Goal: Information Seeking & Learning: Learn about a topic

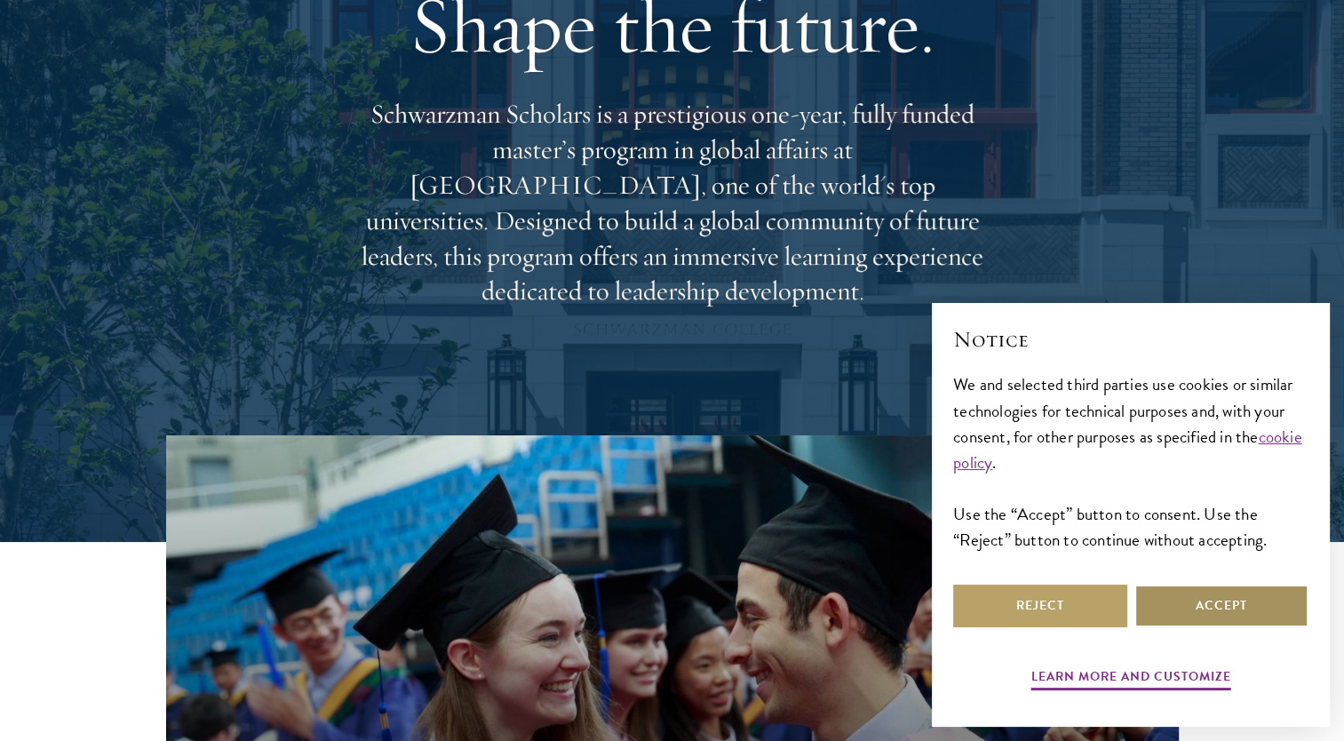
click at [1183, 613] on button "Accept" at bounding box center [1221, 605] width 174 height 43
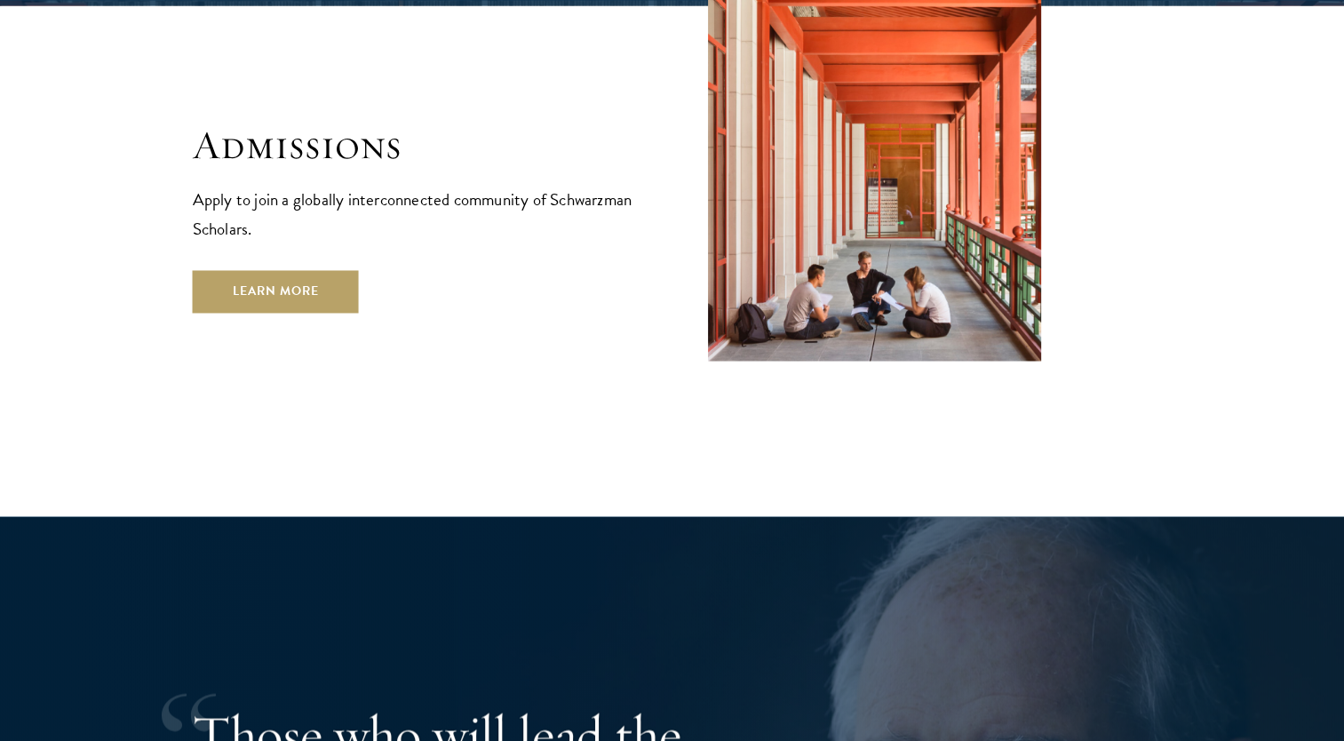
scroll to position [3057, 0]
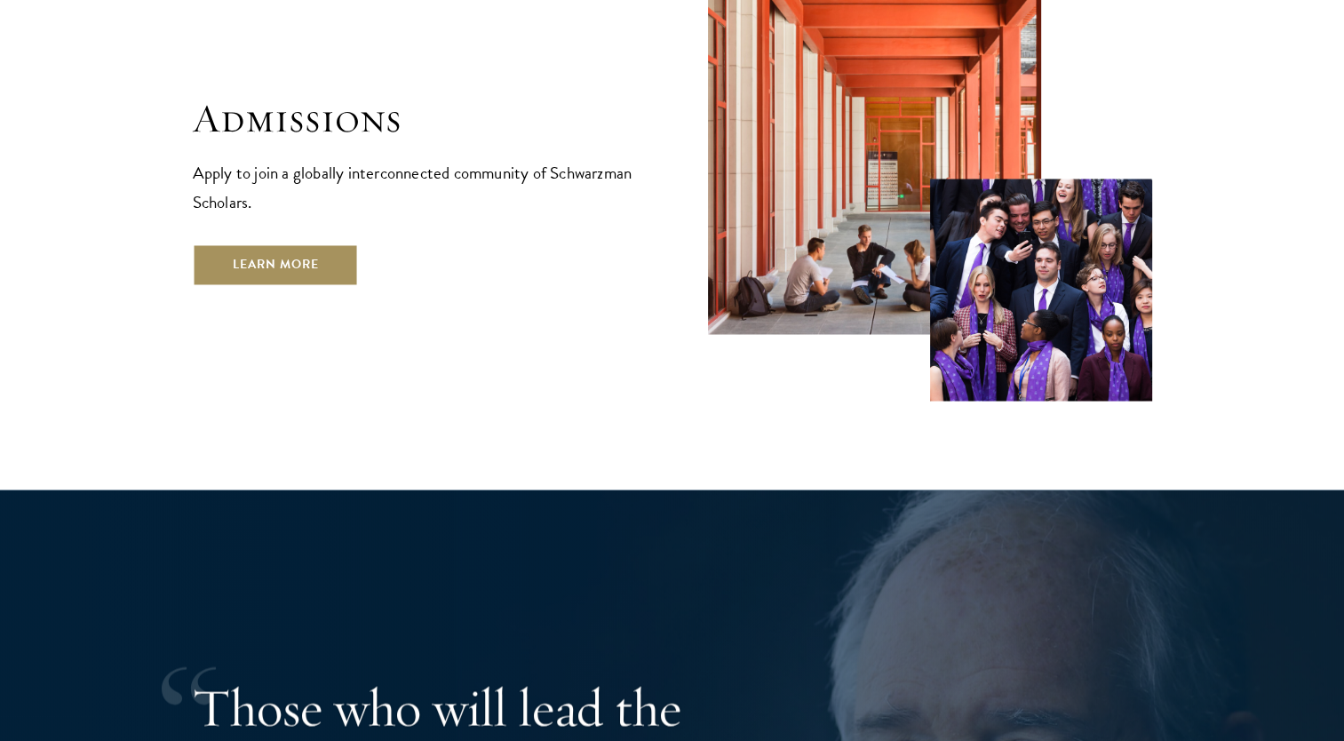
click at [249, 243] on link "Learn More" at bounding box center [276, 264] width 166 height 43
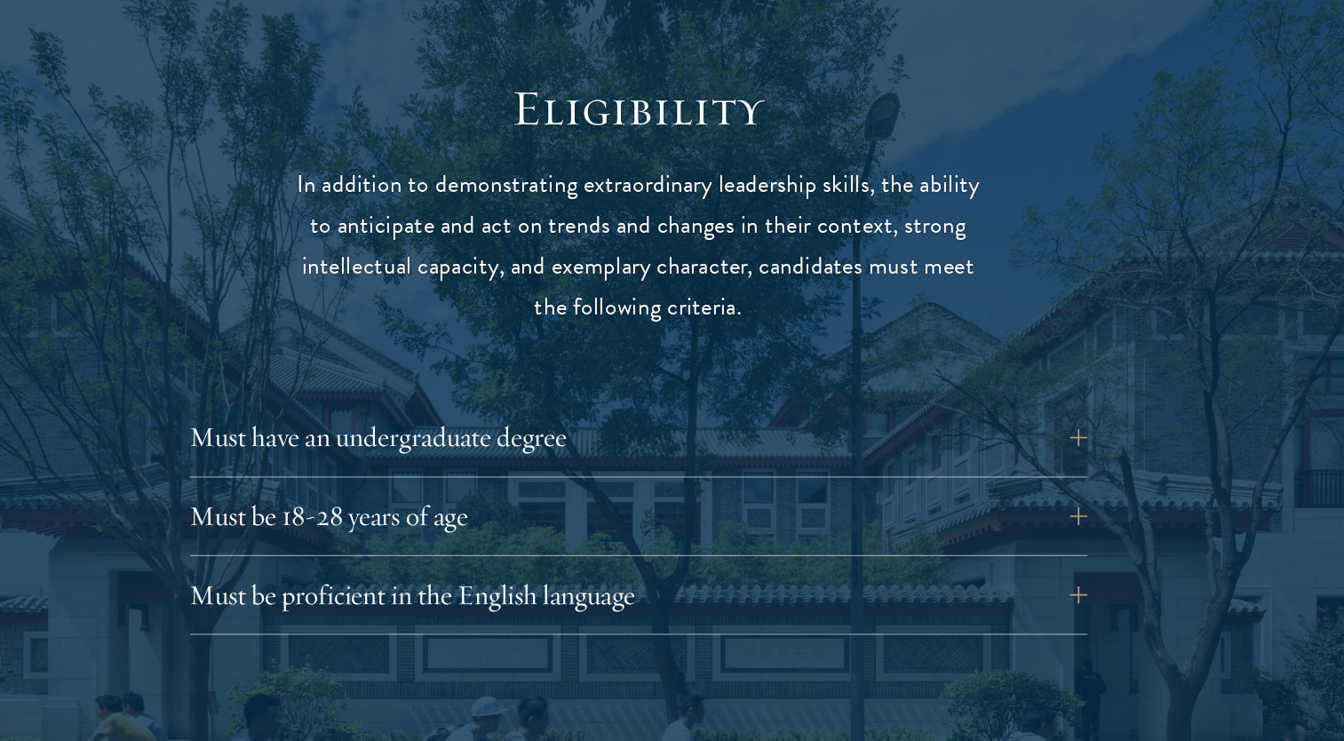
scroll to position [2165, 0]
click at [829, 493] on button "Must have an undergraduate degree" at bounding box center [685, 496] width 719 height 43
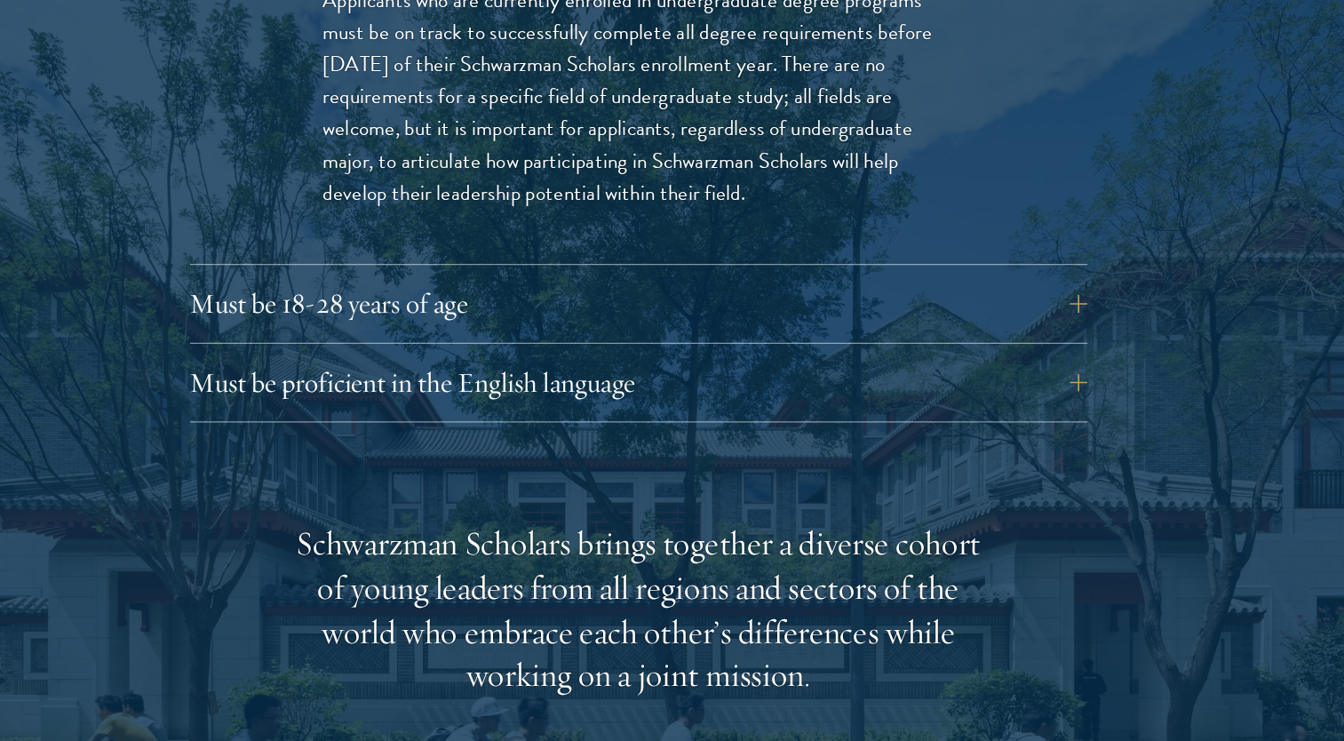
scroll to position [2596, 0]
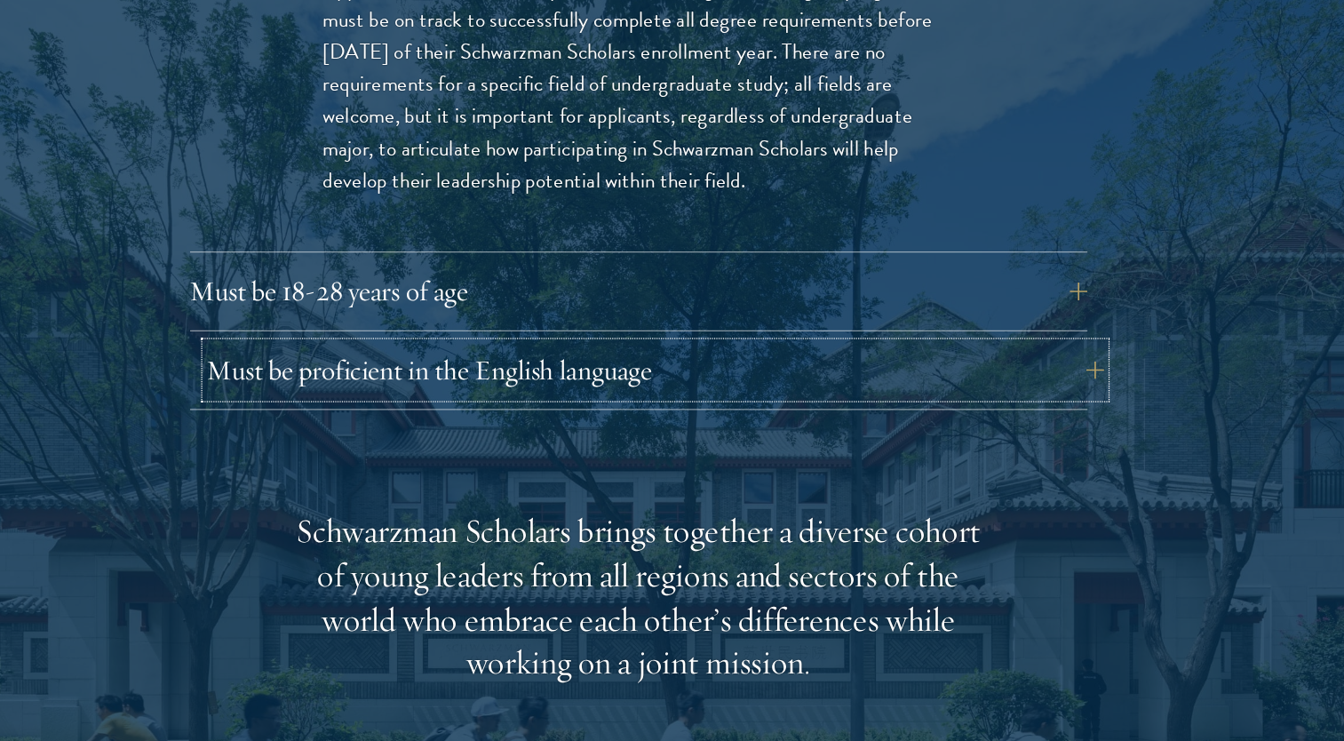
click at [890, 441] on button "Must be proficient in the English language" at bounding box center [685, 443] width 719 height 43
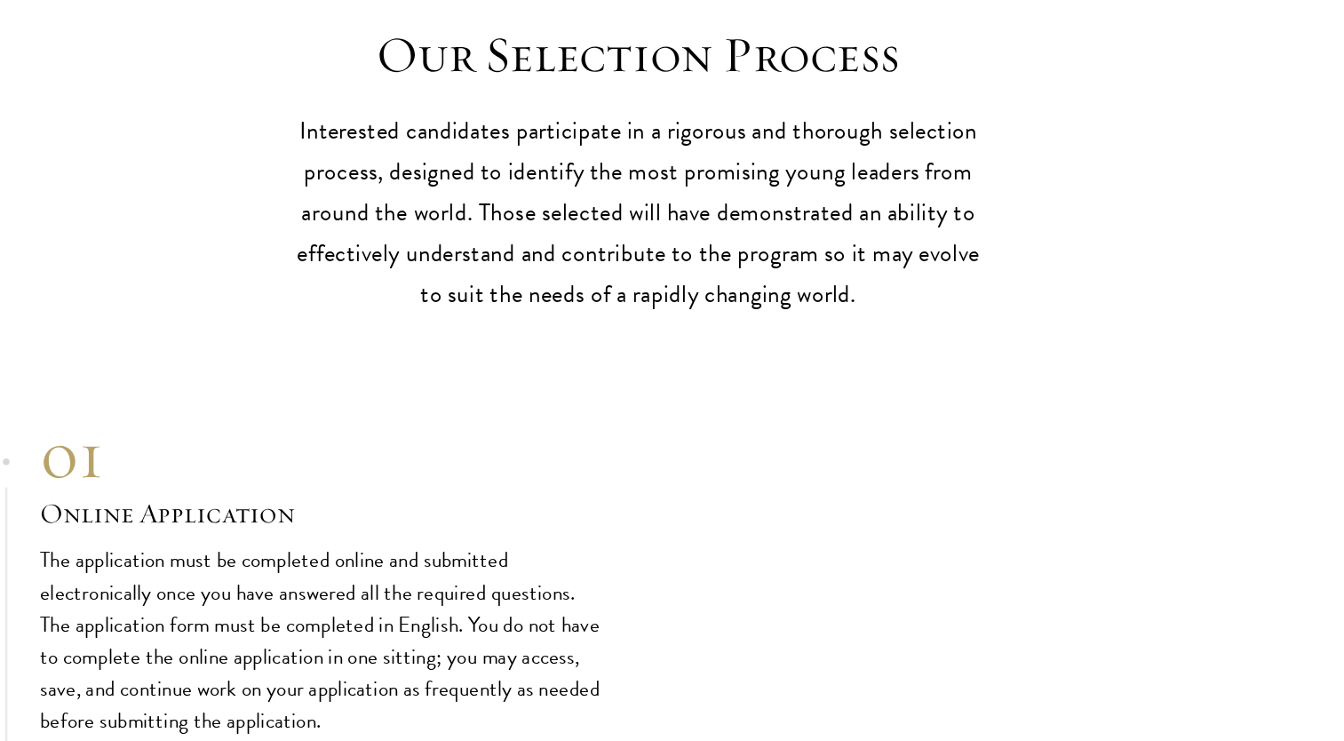
scroll to position [5628, 0]
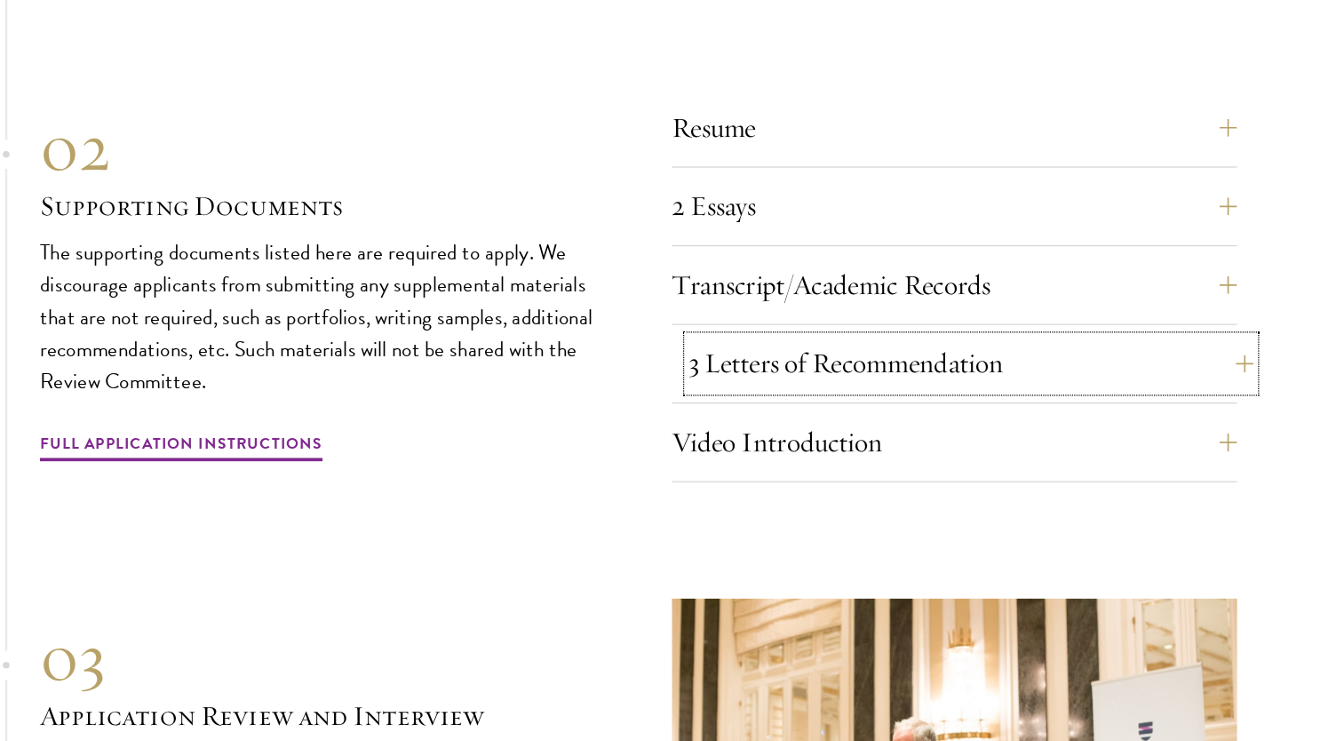
click at [1029, 455] on button "3 Letters of Recommendation" at bounding box center [938, 438] width 453 height 43
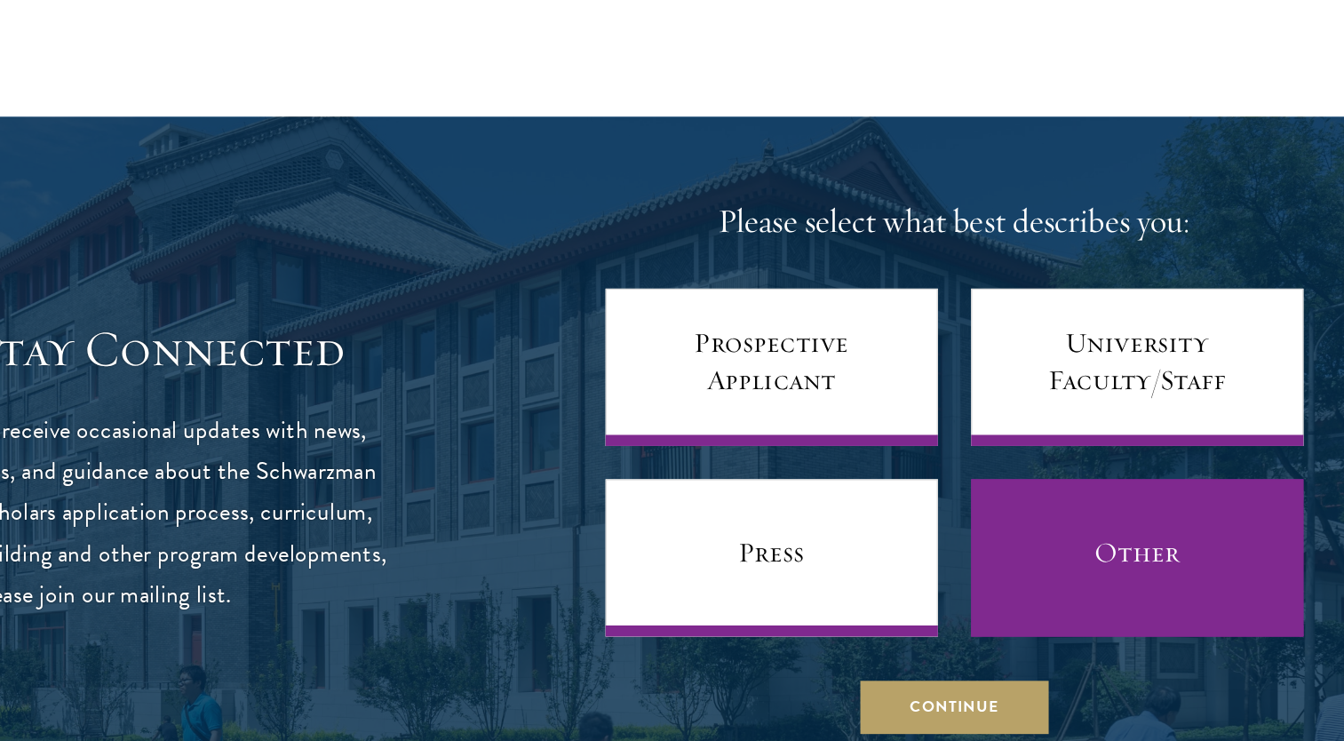
scroll to position [7261, 0]
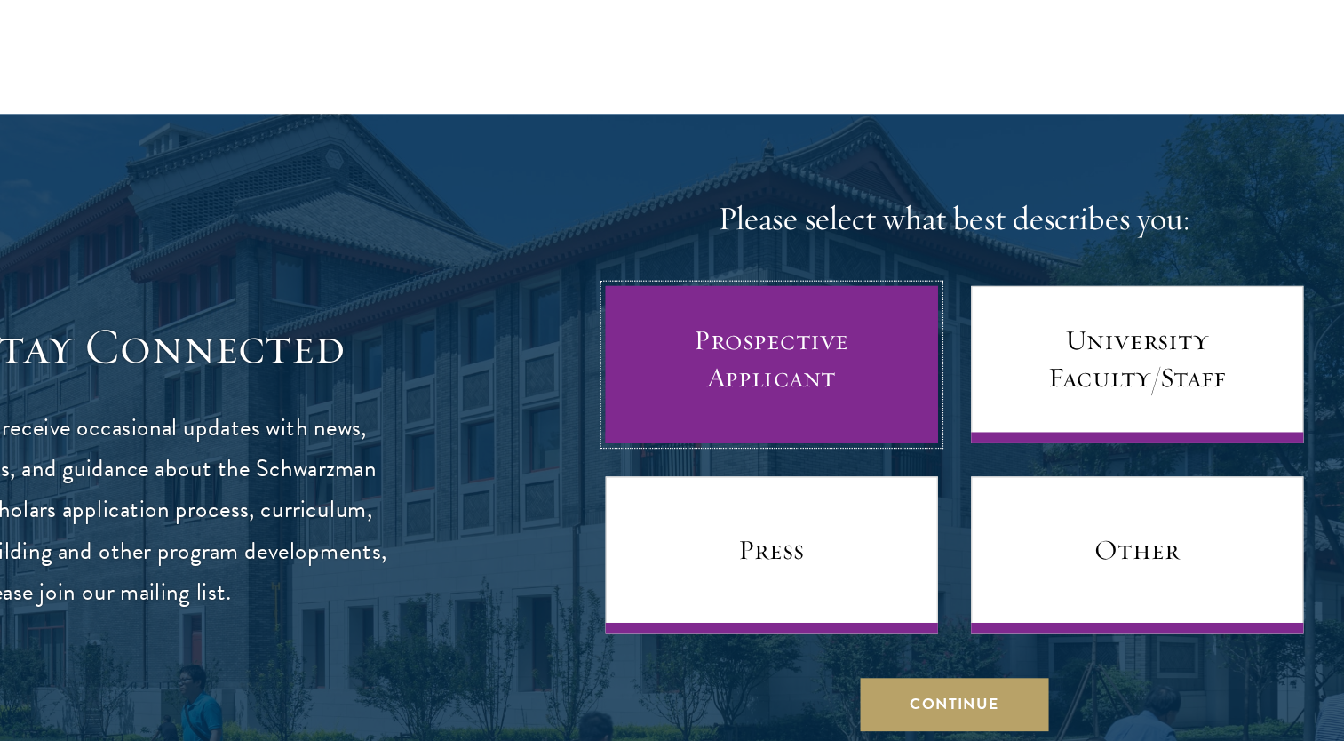
click at [882, 476] on link "Prospective Applicant" at bounding box center [779, 439] width 266 height 126
click at [850, 469] on link "Prospective Applicant" at bounding box center [779, 439] width 266 height 126
click at [800, 470] on link "Prospective Applicant" at bounding box center [779, 439] width 266 height 126
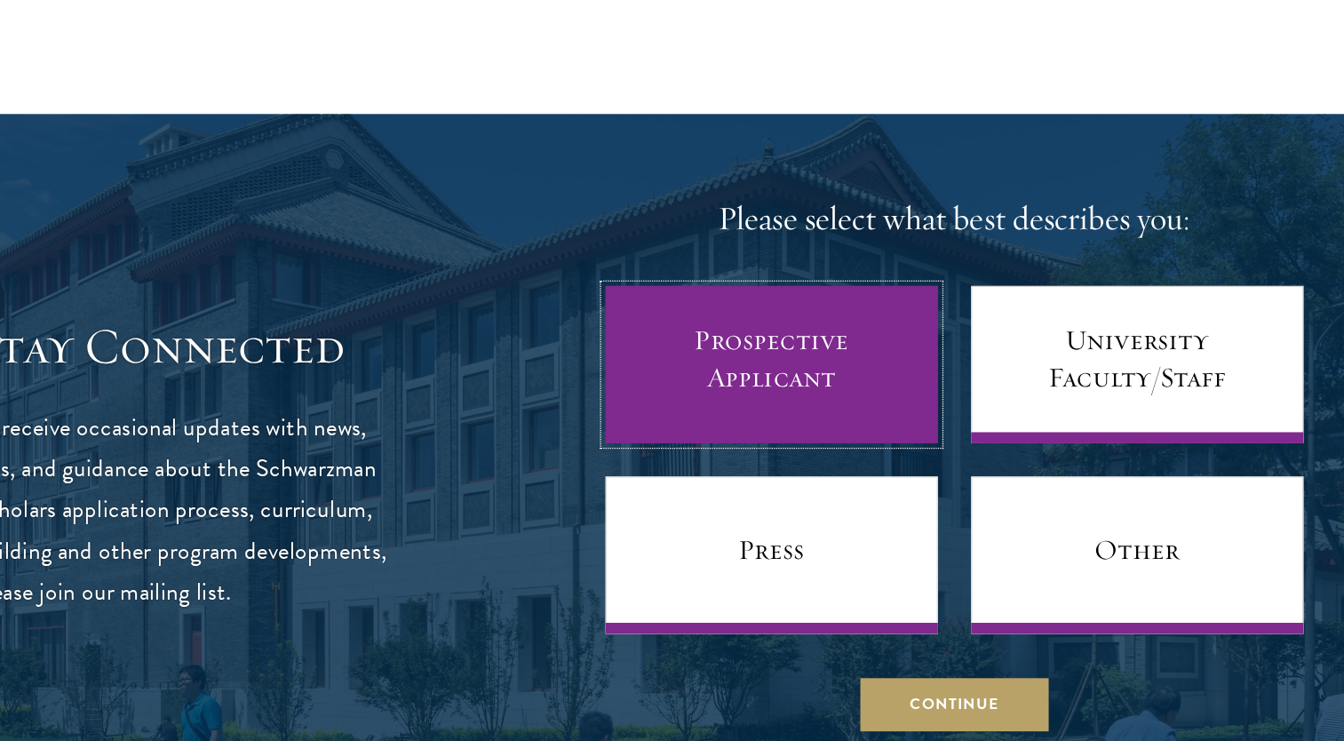
click at [800, 470] on link "Prospective Applicant" at bounding box center [779, 439] width 266 height 126
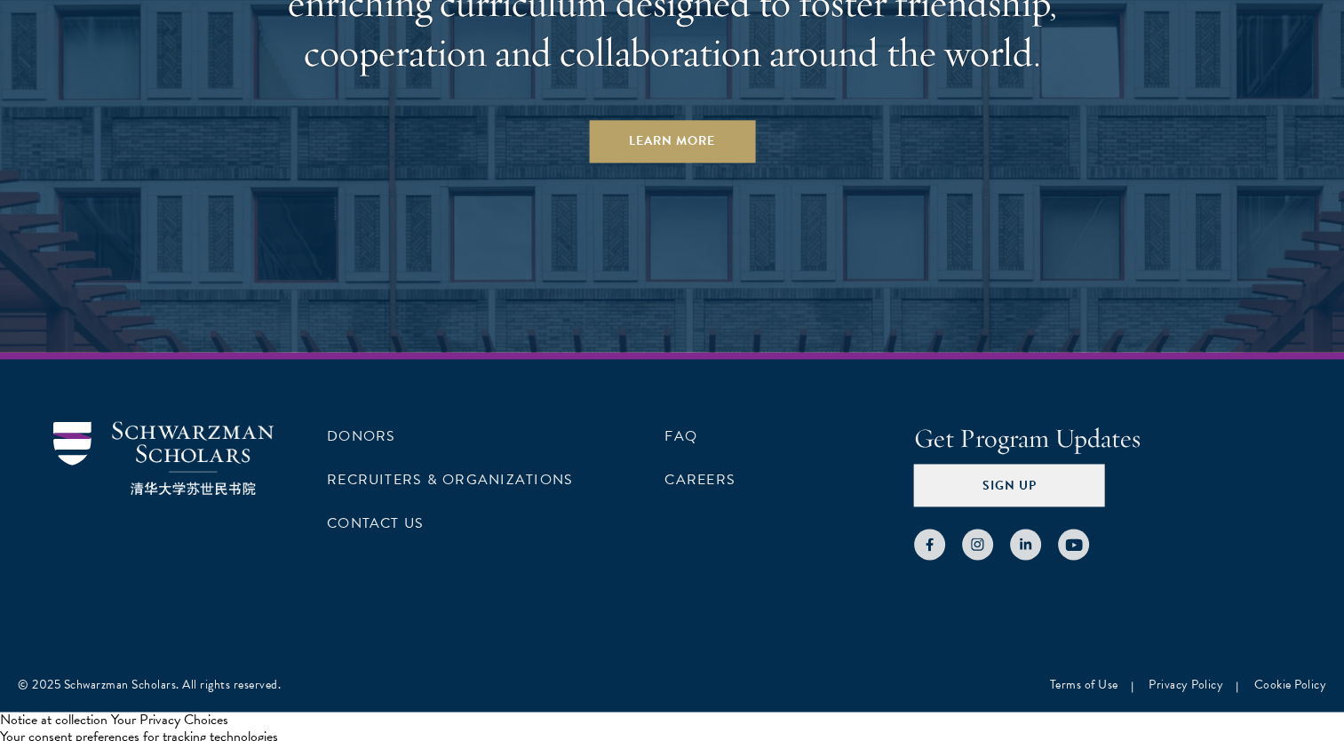
scroll to position [9265, 0]
